Goal: Task Accomplishment & Management: Complete application form

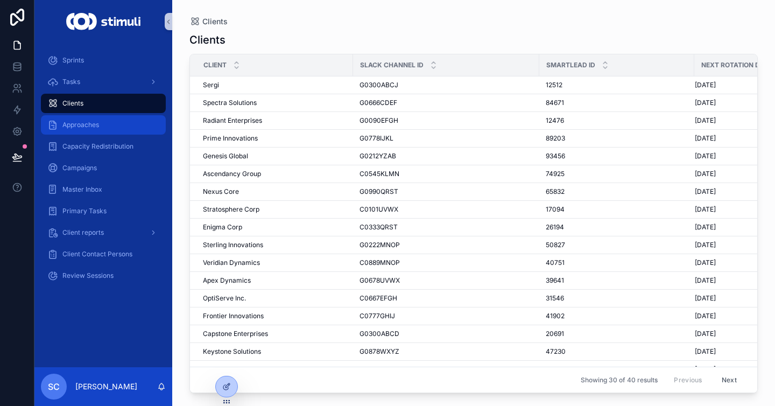
click at [105, 129] on div "Approaches" at bounding box center [103, 124] width 112 height 17
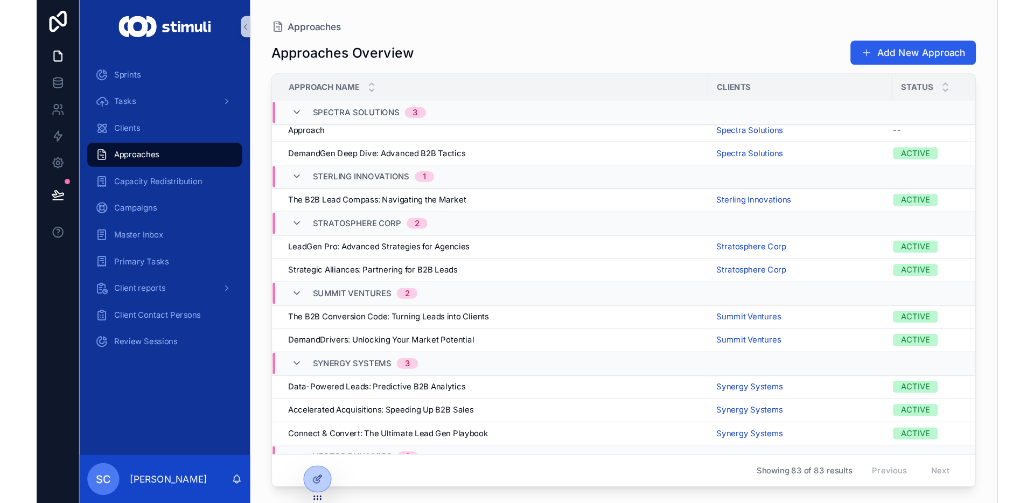
scroll to position [1634, 0]
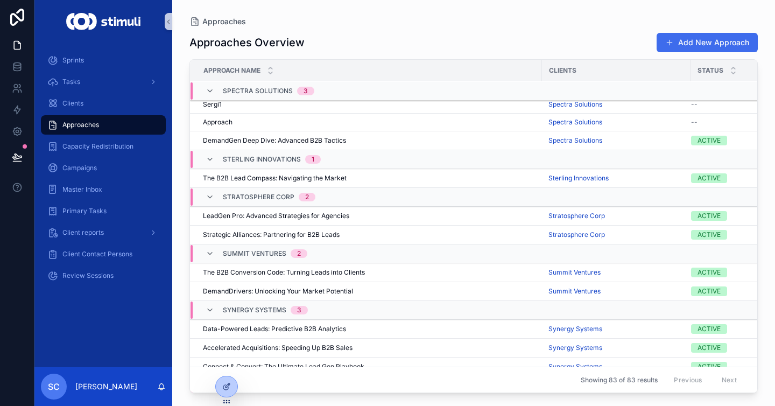
click at [695, 39] on button "Add New Approach" at bounding box center [707, 42] width 101 height 19
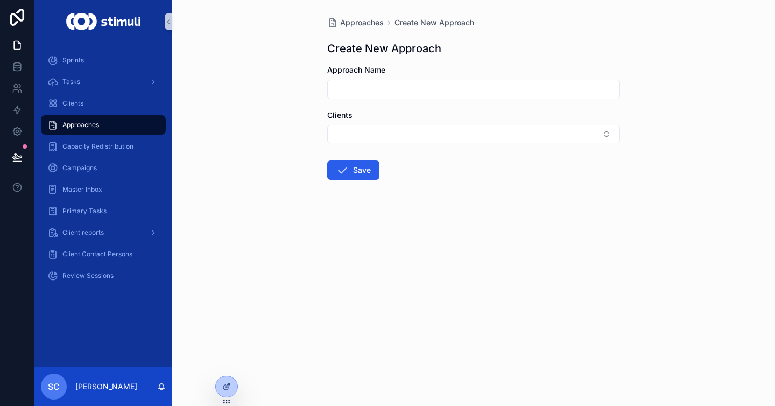
click at [411, 148] on form "Approach Name Clients Save" at bounding box center [473, 157] width 293 height 184
click at [434, 127] on button "Select Button" at bounding box center [473, 134] width 293 height 18
click at [711, 168] on div "Approaches Create New Approach Create New Approach Approach Name Clients Save" at bounding box center [473, 203] width 603 height 406
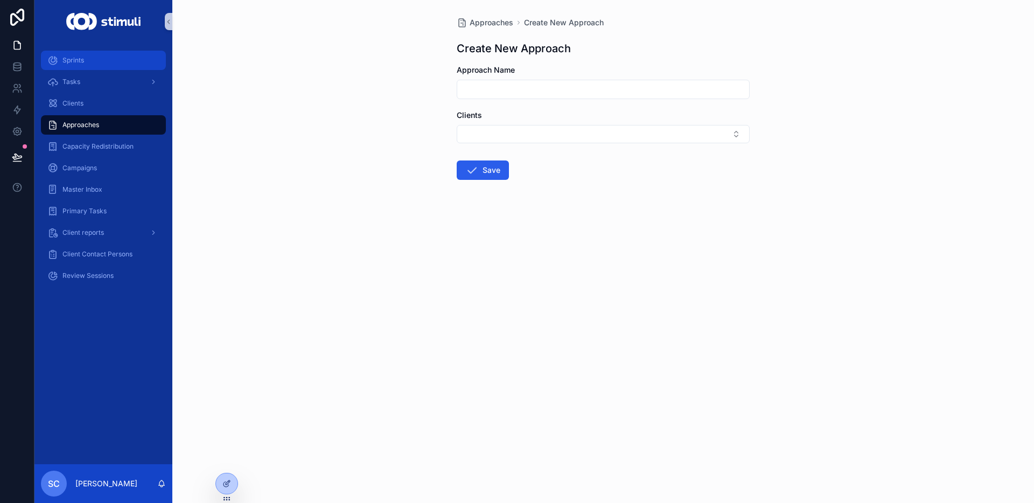
click at [94, 64] on div "Sprints" at bounding box center [103, 60] width 112 height 17
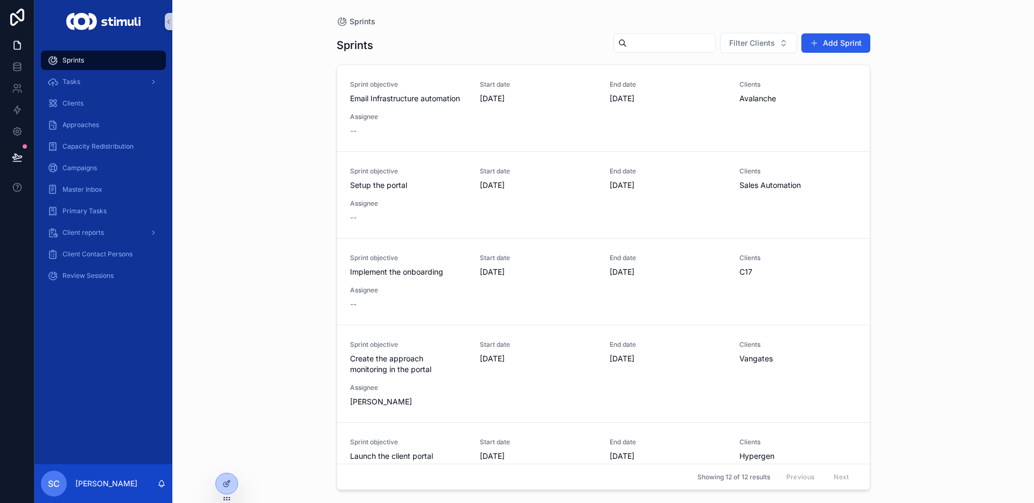
click at [95, 29] on img "scrollable content" at bounding box center [103, 21] width 74 height 17
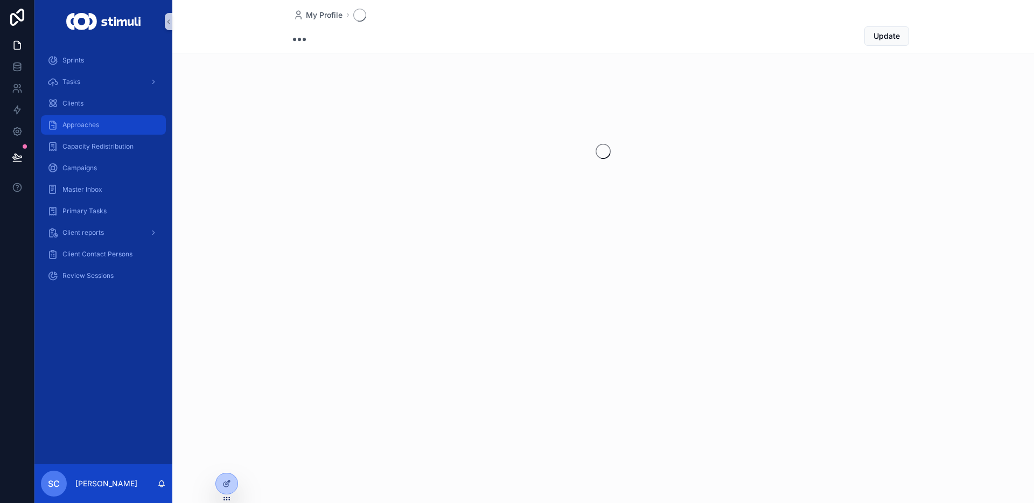
click at [85, 122] on span "Approaches" at bounding box center [80, 125] width 37 height 9
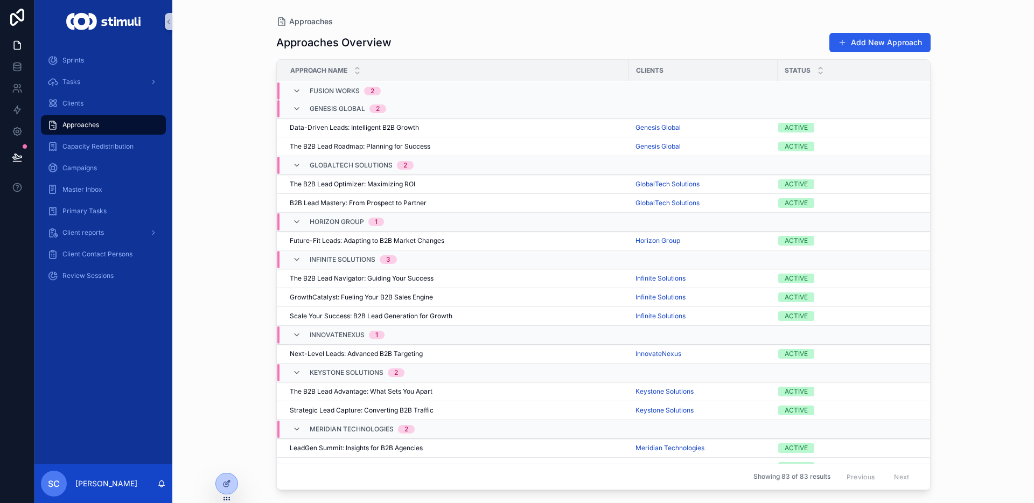
scroll to position [736, 0]
drag, startPoint x: 259, startPoint y: 17, endPoint x: 390, endPoint y: 54, distance: 135.5
click at [390, 54] on div "Approaches Approaches Overview Add New Approach Approach Name Clients Status En…" at bounding box center [603, 245] width 689 height 490
click at [202, 48] on div "Approaches Approaches Overview Add New Approach Approach Name Clients Status En…" at bounding box center [602, 251] width 861 height 503
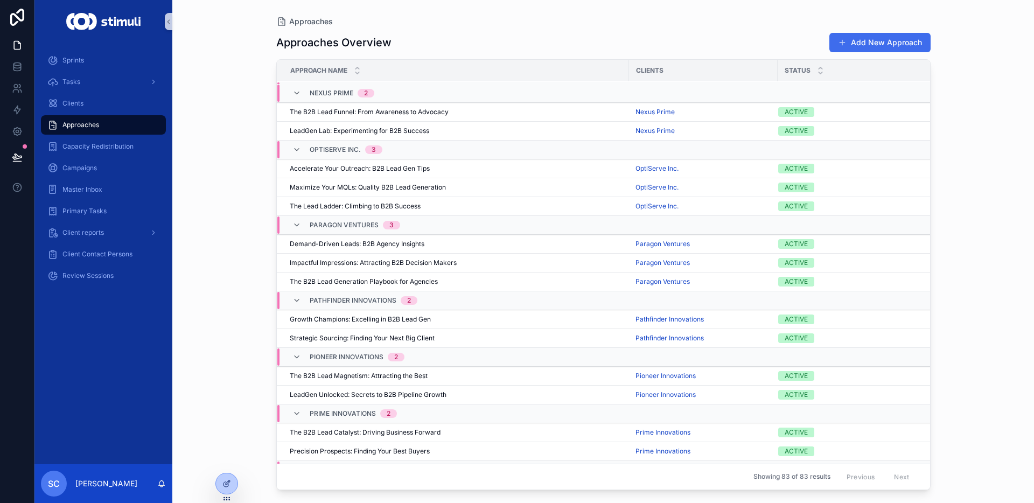
scroll to position [1136, 0]
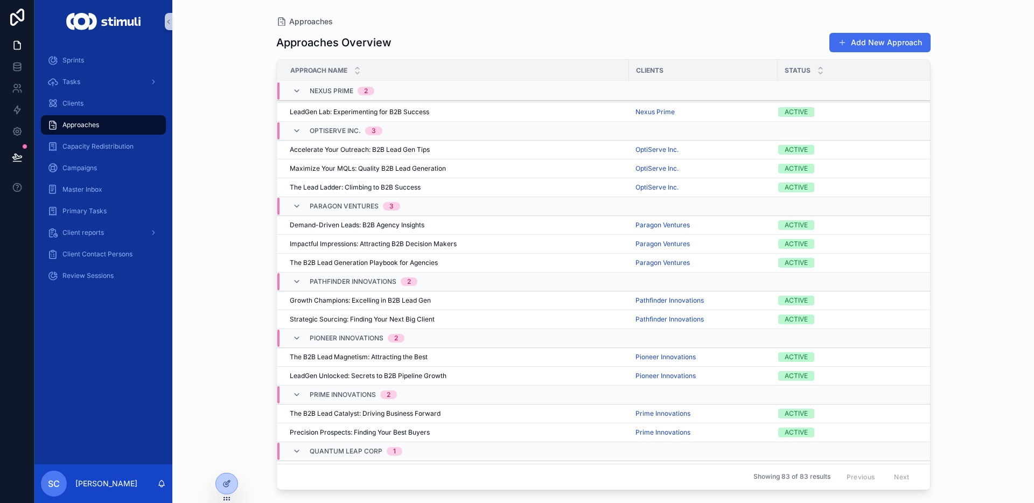
click at [775, 41] on button "Add New Approach" at bounding box center [879, 42] width 101 height 19
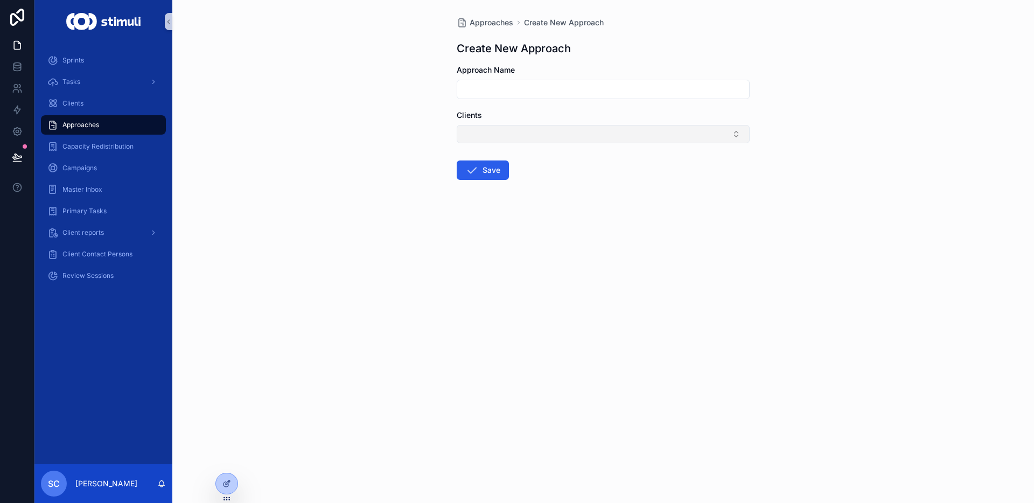
click at [537, 139] on button "Select Button" at bounding box center [603, 134] width 293 height 18
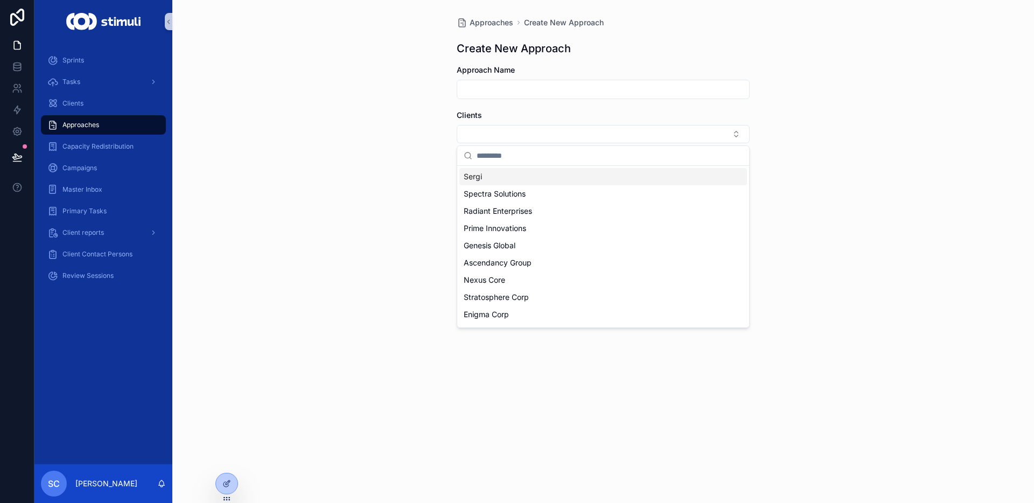
click at [494, 180] on div "Sergi" at bounding box center [602, 176] width 287 height 17
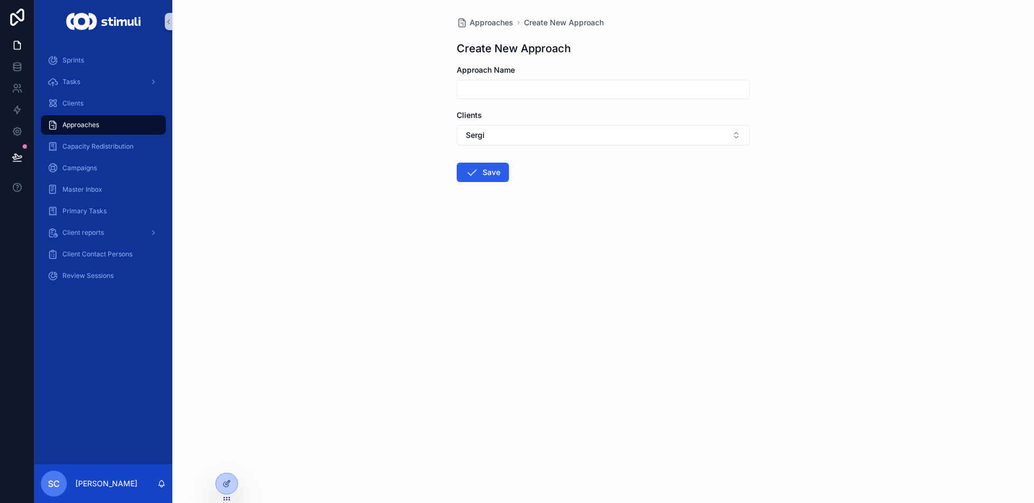
click at [596, 72] on div "Approach Name" at bounding box center [603, 70] width 293 height 11
click at [592, 86] on input "scrollable content" at bounding box center [603, 89] width 292 height 15
type input "*******"
click at [480, 174] on button "Save" at bounding box center [483, 172] width 52 height 19
